Goal: Communication & Community: Answer question/provide support

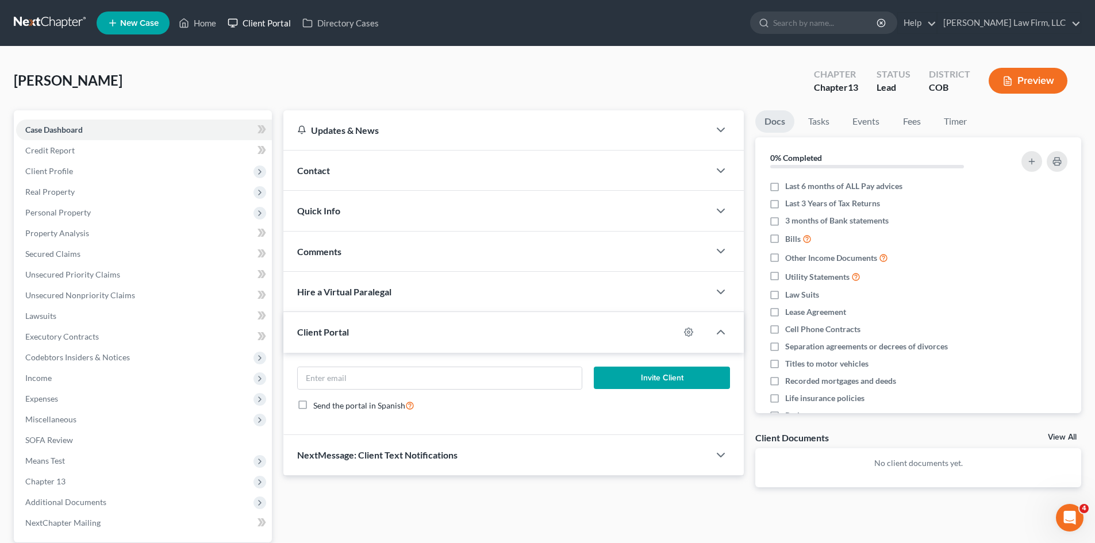
click at [248, 16] on link "Client Portal" at bounding box center [259, 23] width 75 height 21
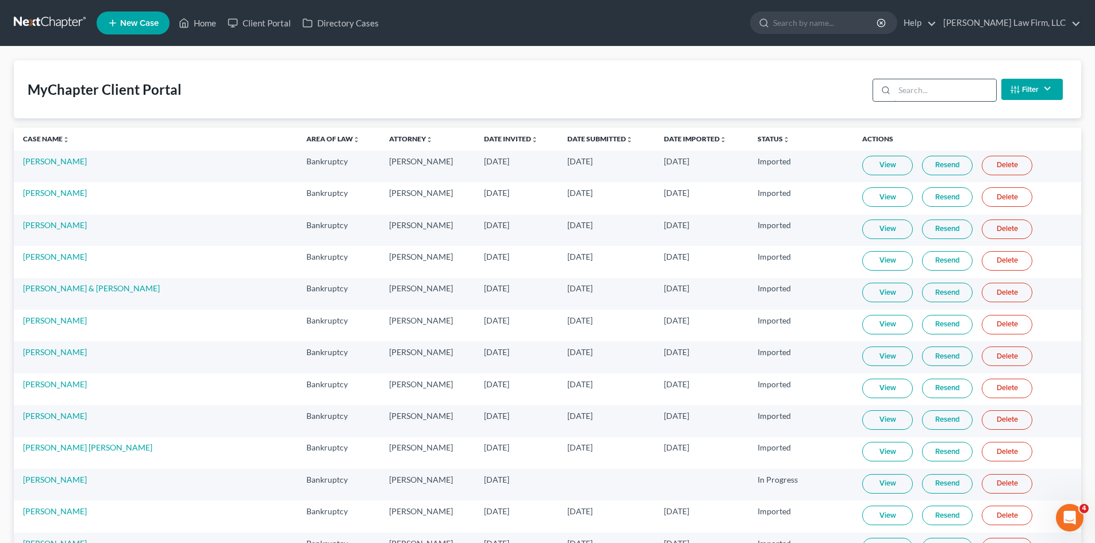
click at [905, 100] on input "search" at bounding box center [946, 90] width 102 height 22
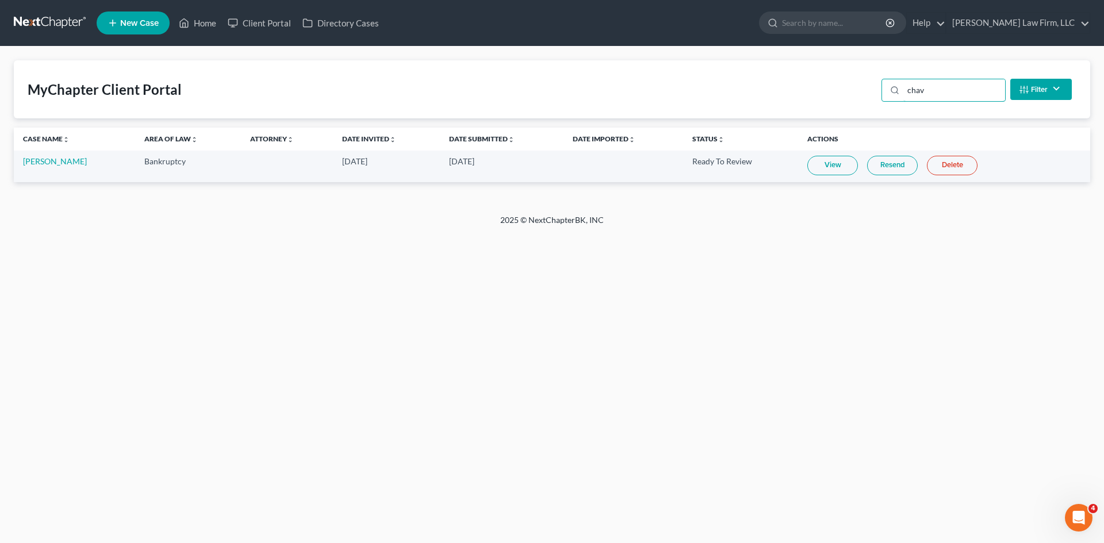
type input "chav"
click at [834, 163] on link "View" at bounding box center [832, 166] width 51 height 20
click at [263, 30] on link "Client Portal" at bounding box center [259, 23] width 75 height 21
click at [835, 163] on link "View" at bounding box center [832, 166] width 51 height 20
click at [902, 168] on link "Resend" at bounding box center [892, 166] width 51 height 20
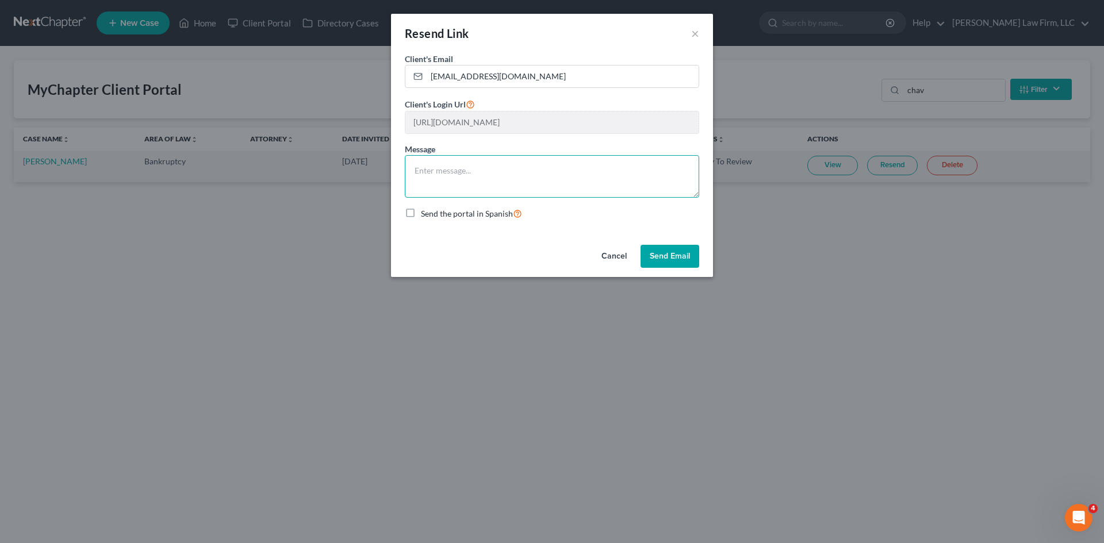
click at [549, 177] on textarea at bounding box center [552, 176] width 294 height 43
type textarea "P"
click at [663, 267] on button "Send Email" at bounding box center [670, 256] width 59 height 23
